Goal: Task Accomplishment & Management: Use online tool/utility

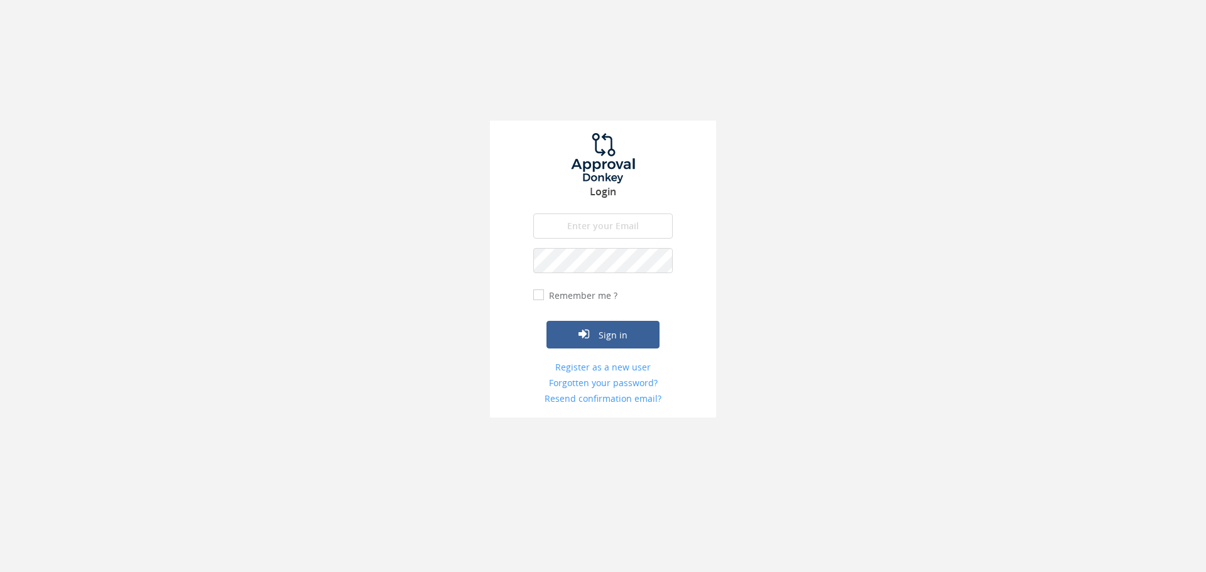
click at [577, 222] on input "email" at bounding box center [602, 226] width 139 height 25
type input "info@trouidees.co.za"
click at [547, 321] on button "Sign in" at bounding box center [603, 335] width 113 height 28
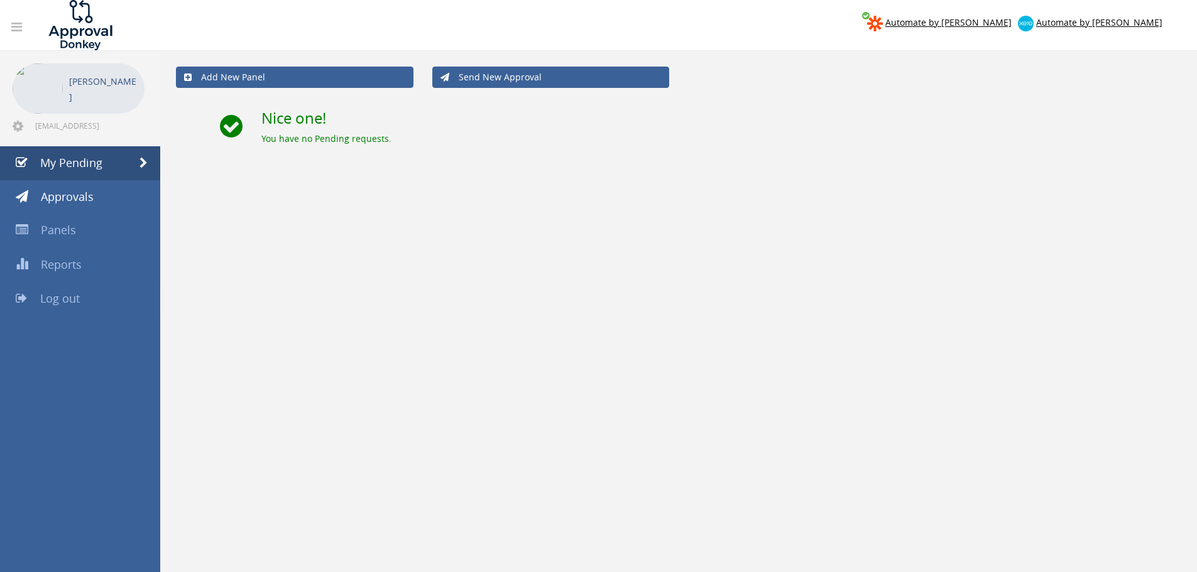
click at [81, 303] on link "Log out" at bounding box center [80, 299] width 160 height 34
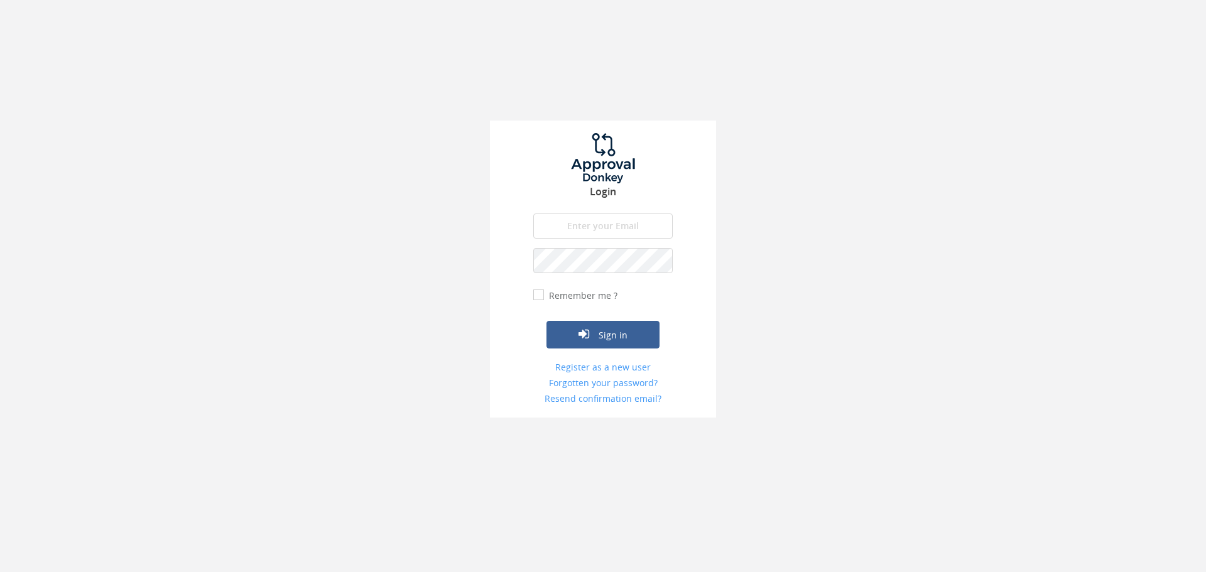
click at [607, 224] on input "email" at bounding box center [602, 226] width 139 height 25
type input "[EMAIL_ADDRESS][DOMAIN_NAME]"
click at [596, 329] on button "Sign in" at bounding box center [603, 335] width 113 height 28
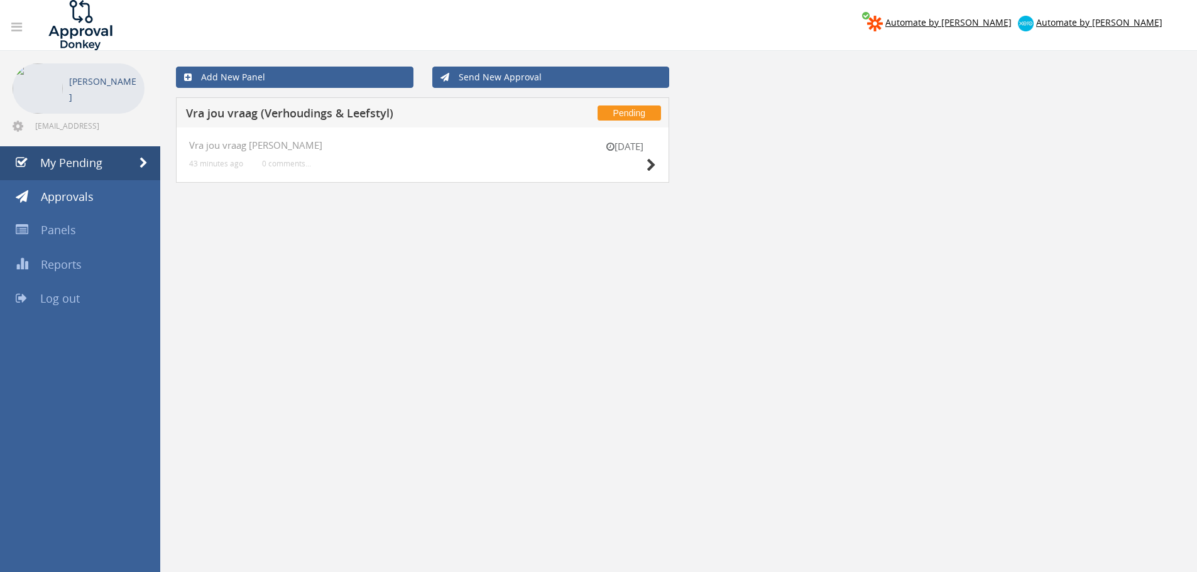
click at [623, 168] on div "[DATE]" at bounding box center [624, 158] width 63 height 36
click at [672, 162] on div "Pending Vra jou vraag (Verhoudings & Leefstyl) 16 Sep Vra jou vraag V-L 43 minu…" at bounding box center [423, 147] width 512 height 101
click at [1105, 307] on div "Add New Panel Send New Approval Pending Vra jou vraag (Verhoudings & Leefstyl) …" at bounding box center [678, 428] width 1037 height 754
click at [645, 162] on div "[DATE]" at bounding box center [624, 158] width 63 height 36
click at [650, 166] on icon at bounding box center [651, 165] width 9 height 13
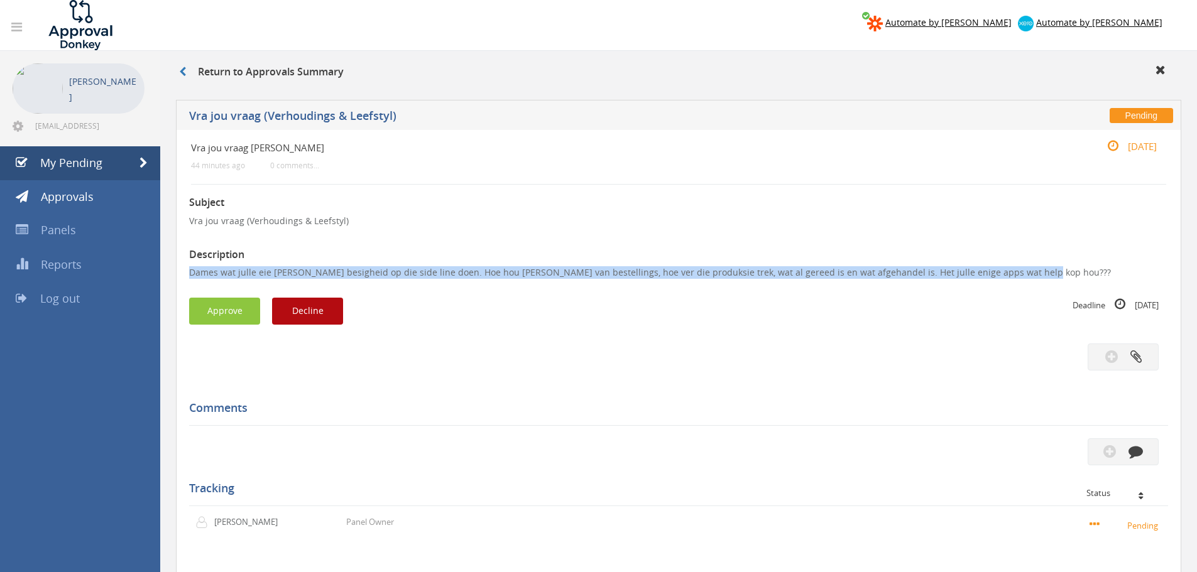
drag, startPoint x: 187, startPoint y: 270, endPoint x: 1003, endPoint y: 278, distance: 816.3
click at [1003, 278] on div "Vra jou vraag V-L 44 minutes ago 0 comments... 16 Sep Subject Vra jou vraag (Ve…" at bounding box center [678, 404] width 1005 height 548
copy p "Dames wat julle eie klein besigheid op die side line doen. Hoe hou julle boek v…"
click at [315, 315] on button "Decline" at bounding box center [307, 311] width 71 height 27
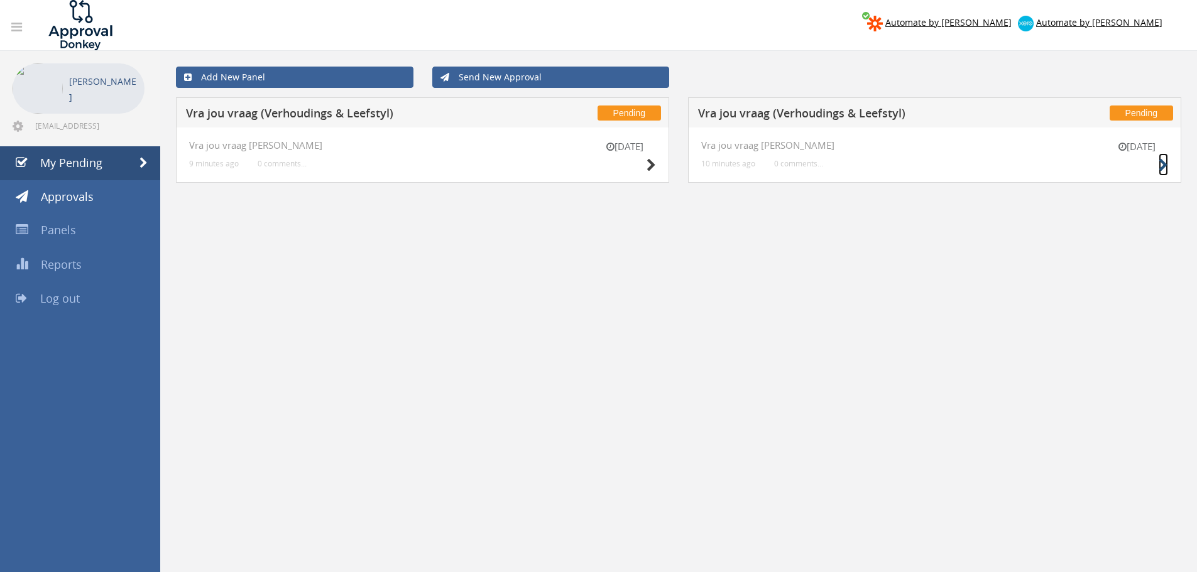
click at [1162, 171] on icon at bounding box center [1163, 165] width 9 height 13
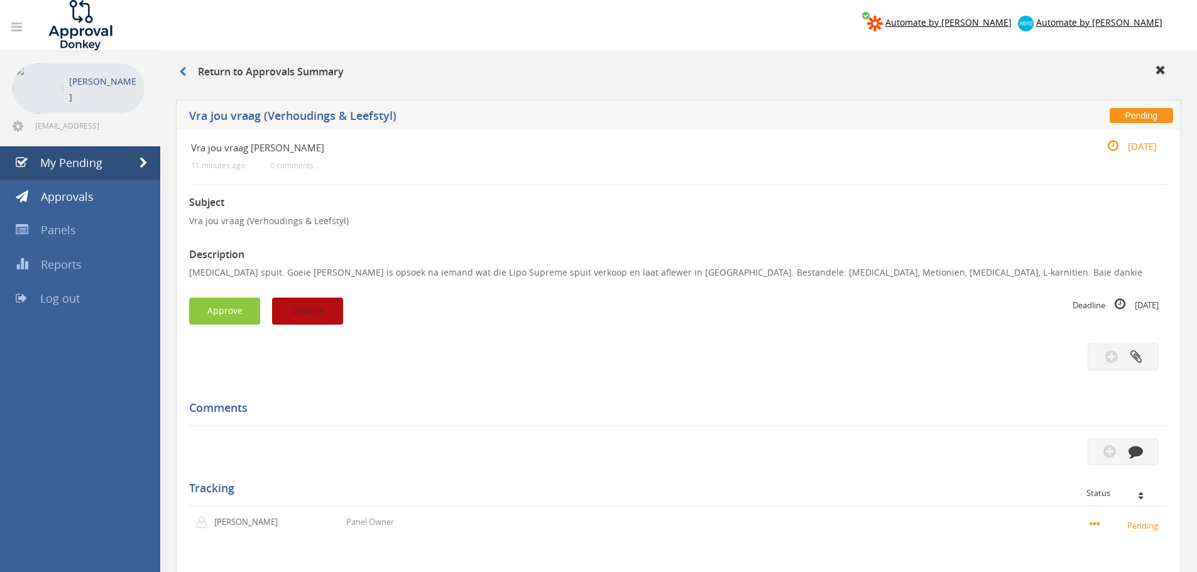
click at [307, 304] on button "Decline" at bounding box center [307, 311] width 71 height 27
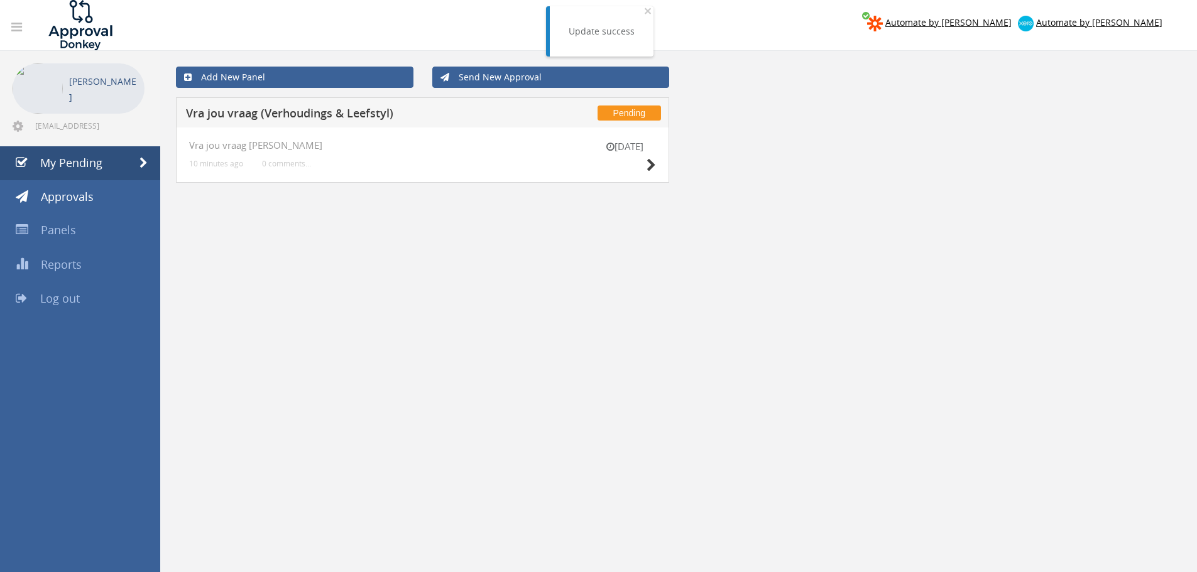
click at [645, 167] on div "[DATE]" at bounding box center [624, 158] width 63 height 36
click at [652, 168] on icon at bounding box center [651, 165] width 9 height 13
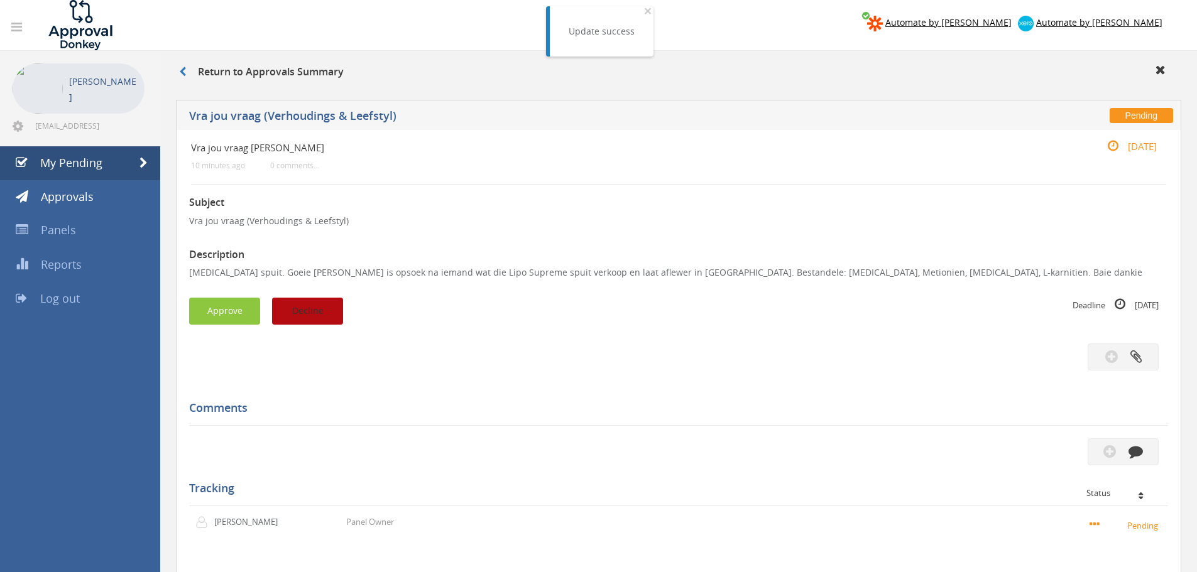
click at [318, 310] on button "Decline" at bounding box center [307, 311] width 71 height 27
